Goal: Find contact information: Find contact information

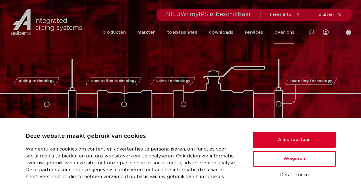
click at [288, 35] on link "over ons" at bounding box center [285, 32] width 20 height 23
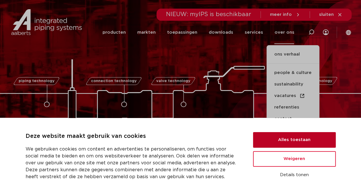
click at [302, 142] on button "Alles toestaan" at bounding box center [294, 140] width 83 height 16
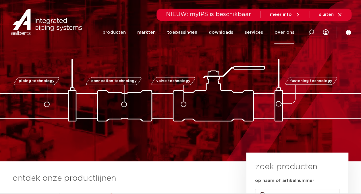
click at [280, 28] on link "over ons" at bounding box center [285, 32] width 20 height 23
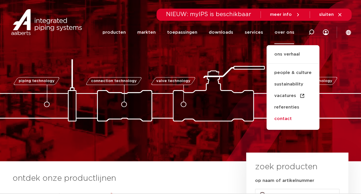
click at [288, 120] on link "contact" at bounding box center [293, 119] width 53 height 12
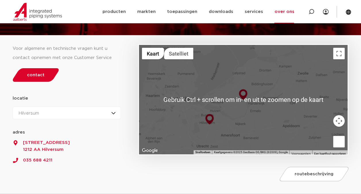
scroll to position [86, 0]
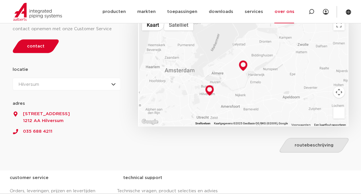
click at [292, 142] on link "routebeschrijving" at bounding box center [314, 145] width 72 height 15
